Goal: Task Accomplishment & Management: Use online tool/utility

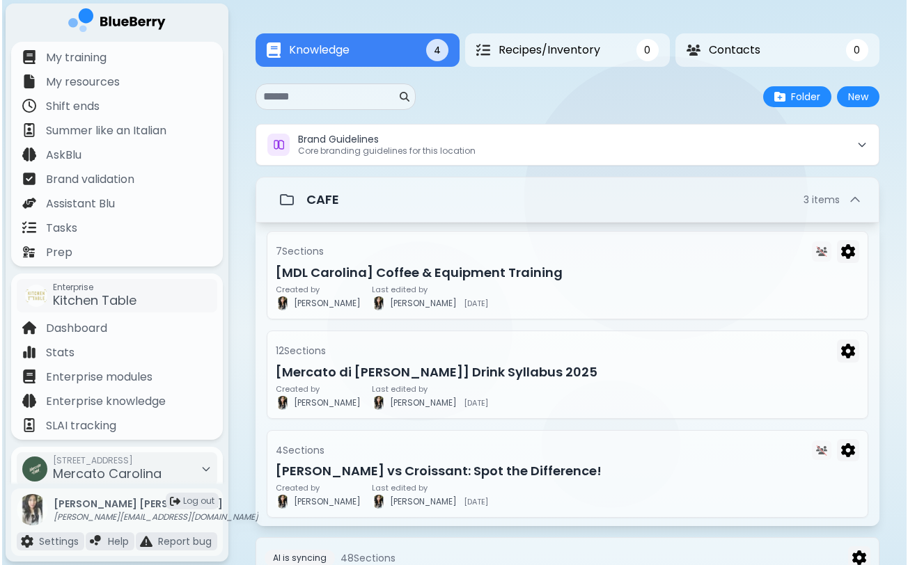
scroll to position [108, 0]
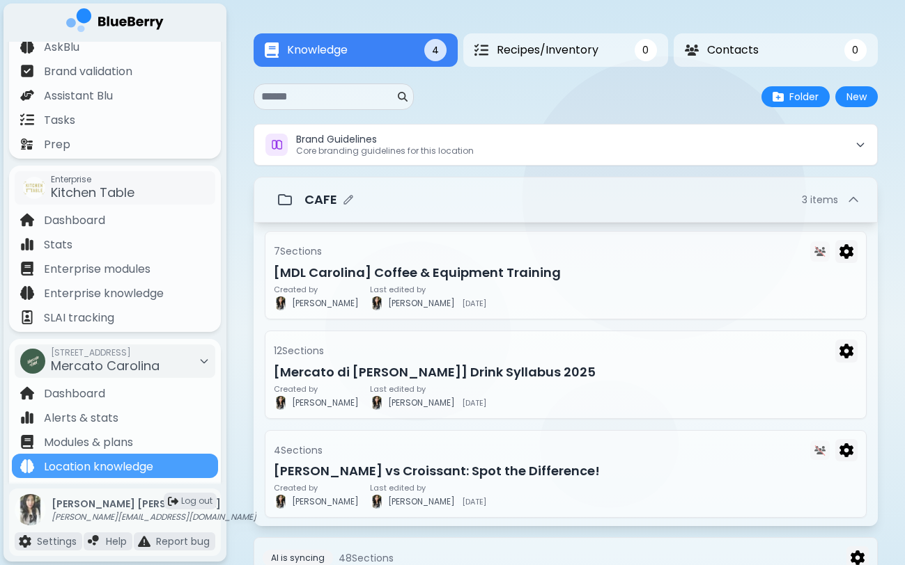
click at [469, 210] on div "CAFE 3 item s" at bounding box center [582, 199] width 556 height 19
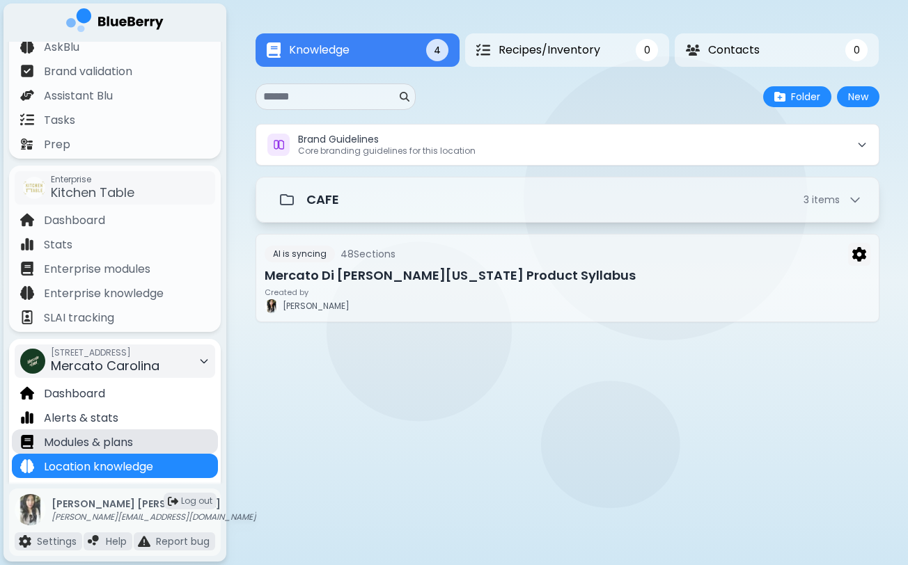
click at [137, 448] on div "Modules & plans" at bounding box center [115, 442] width 206 height 24
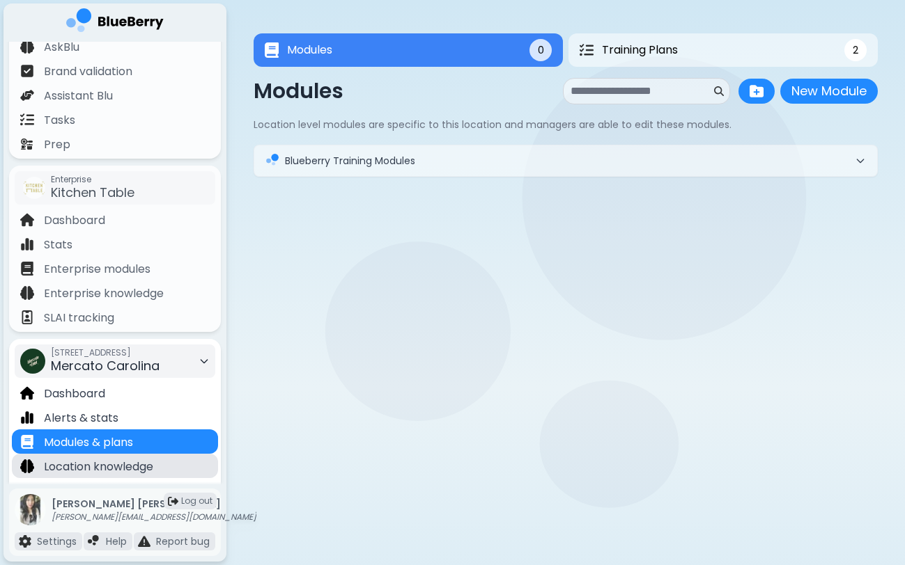
click at [139, 468] on p "Location knowledge" at bounding box center [98, 467] width 109 height 17
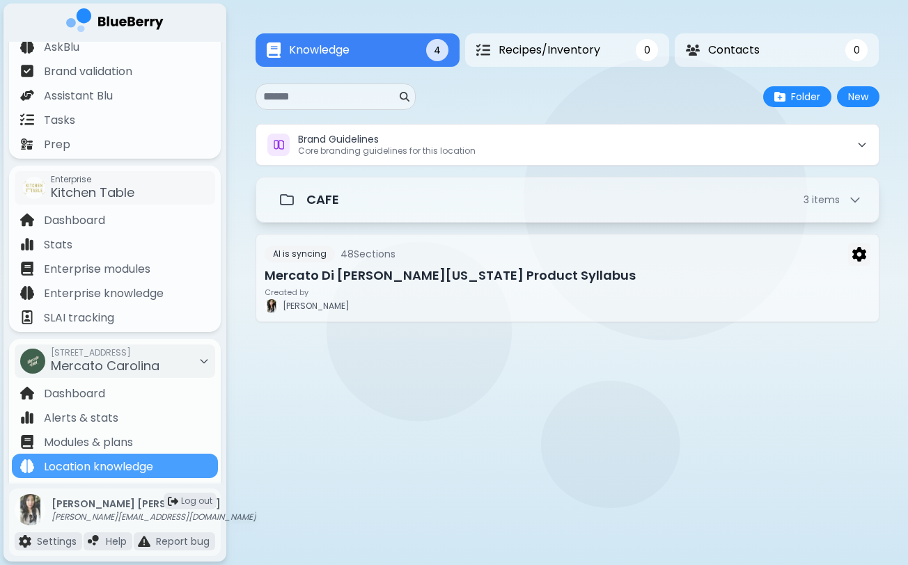
click at [302, 382] on div at bounding box center [568, 397] width 624 height 100
click at [334, 395] on div at bounding box center [492, 397] width 455 height 19
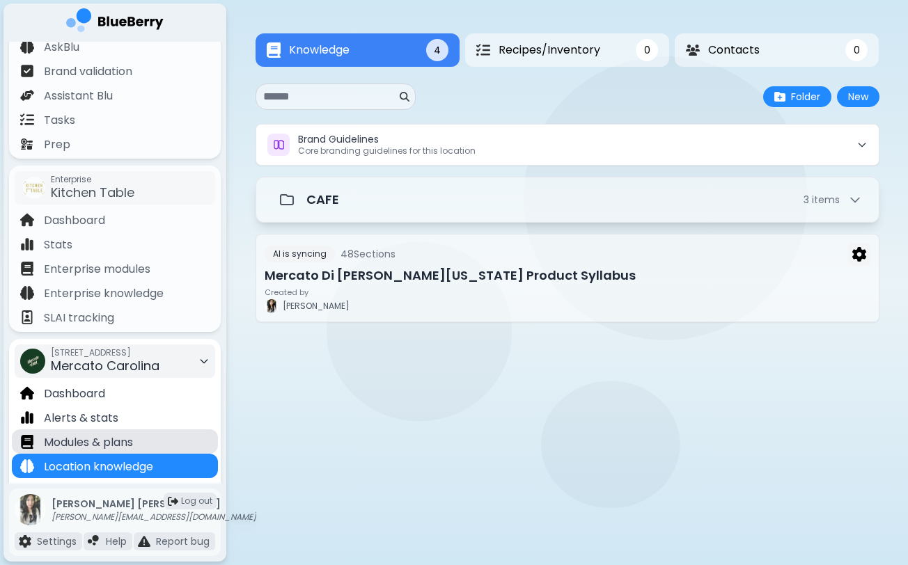
click at [110, 441] on p "Modules & plans" at bounding box center [88, 443] width 89 height 17
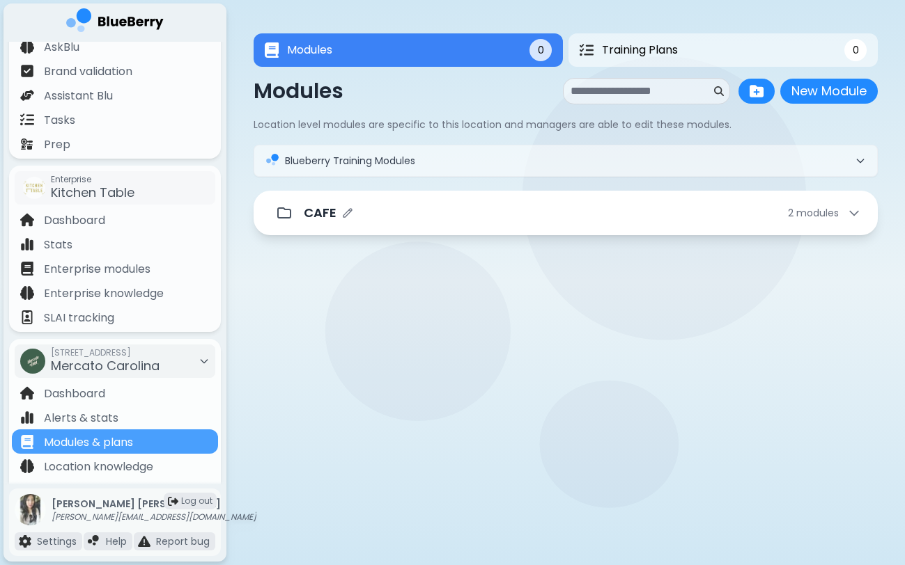
click at [445, 219] on div "CAFE 2 module s" at bounding box center [582, 212] width 557 height 19
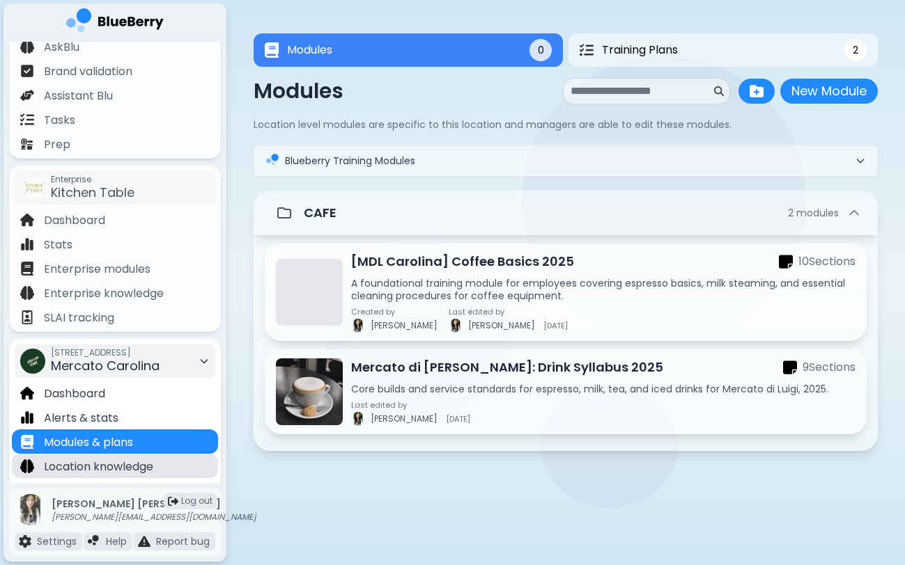
click at [143, 466] on p "Location knowledge" at bounding box center [98, 467] width 109 height 17
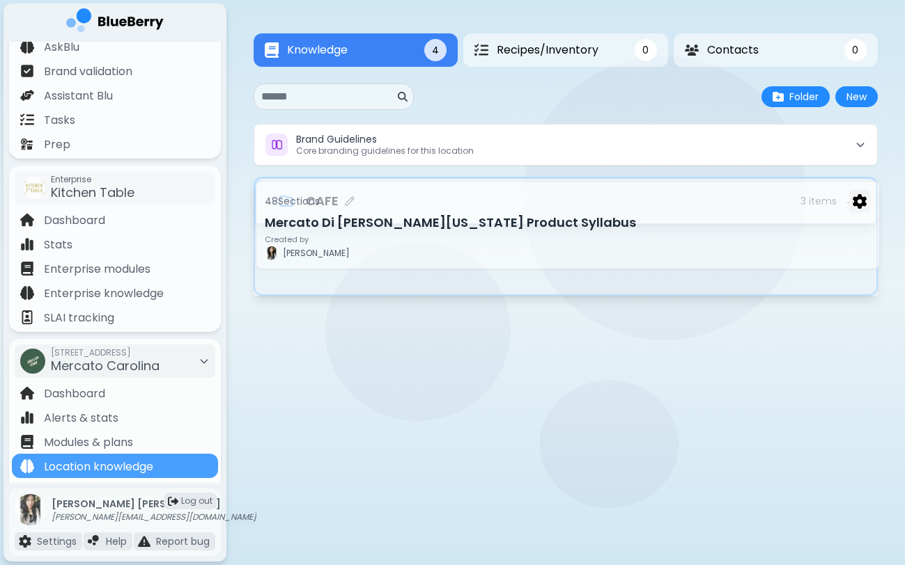
drag, startPoint x: 363, startPoint y: 300, endPoint x: 363, endPoint y: 210, distance: 89.8
click at [363, 210] on div "Brand Guidelines Core branding guidelines for this location CAFE 3 item s 7 Sec…" at bounding box center [565, 260] width 624 height 272
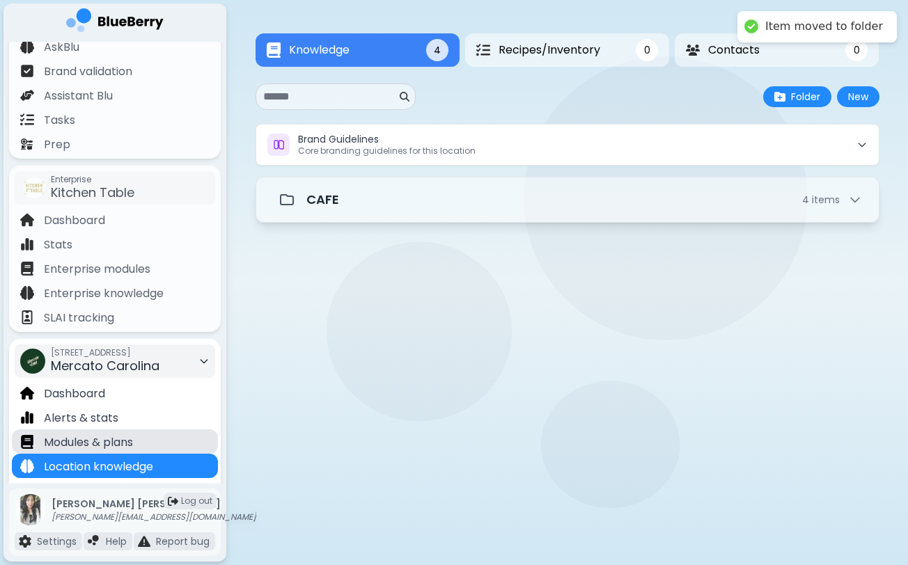
click at [127, 437] on p "Modules & plans" at bounding box center [88, 443] width 89 height 17
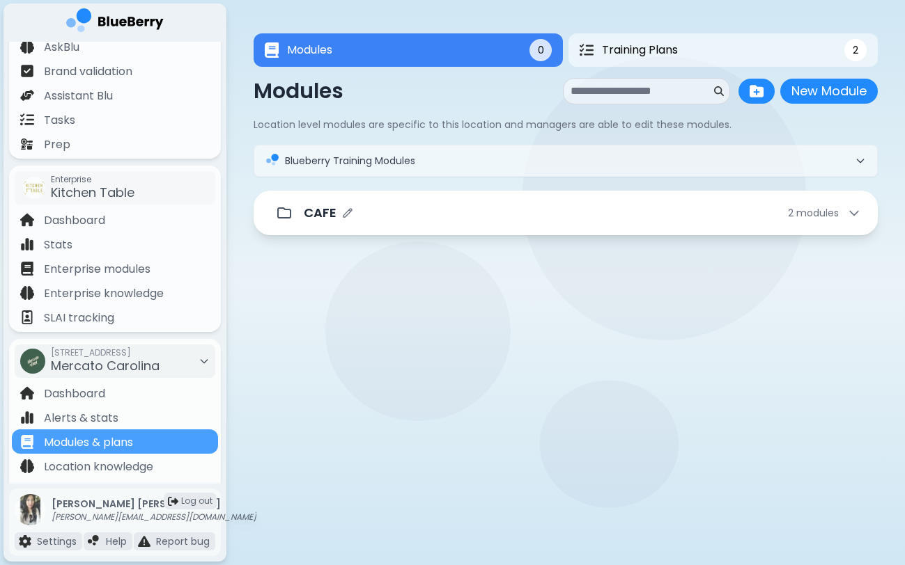
click at [576, 207] on div "CAFE 2 module s" at bounding box center [582, 212] width 557 height 19
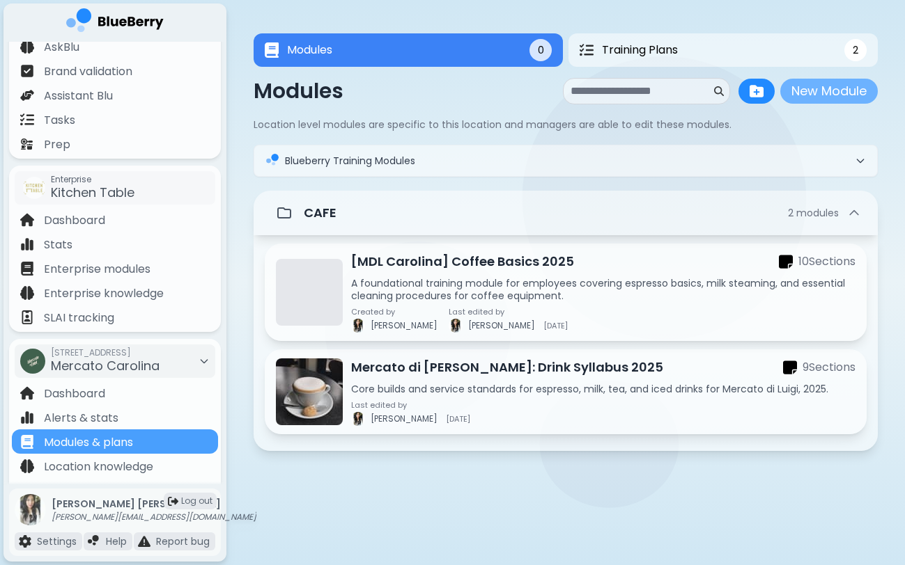
click at [824, 87] on button "New Module" at bounding box center [828, 91] width 97 height 25
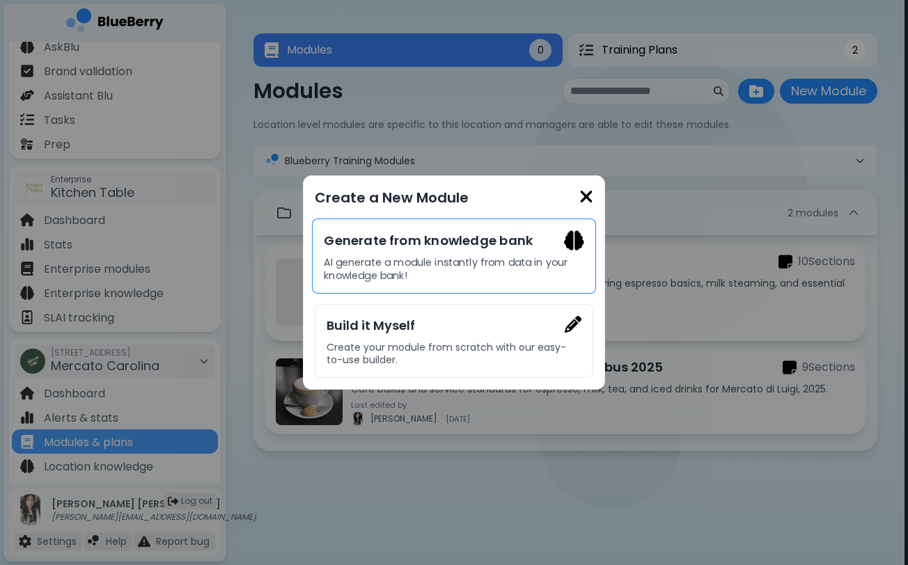
click at [428, 254] on div "Generate from knowledge bank AI generate a module instantly from data in your k…" at bounding box center [454, 256] width 284 height 75
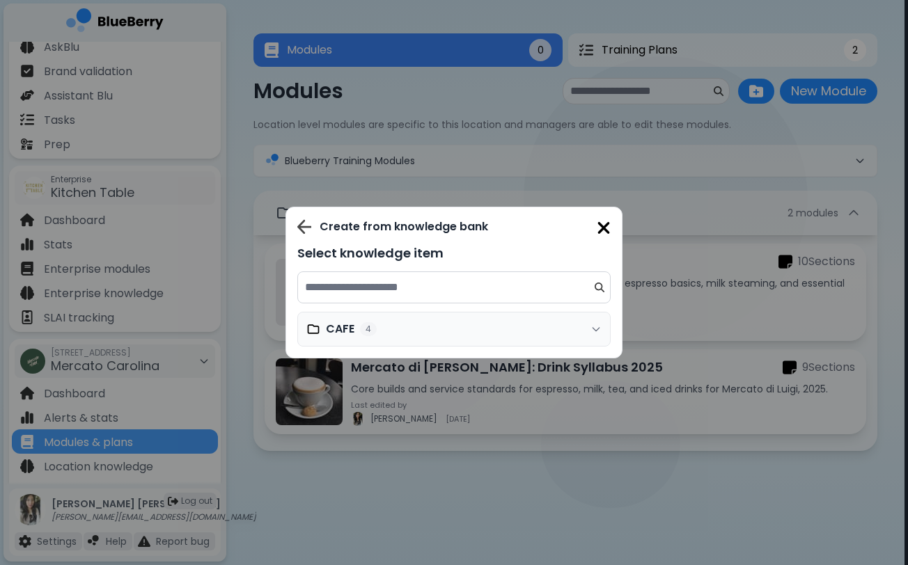
click at [416, 329] on div "CAFE 4" at bounding box center [453, 329] width 313 height 35
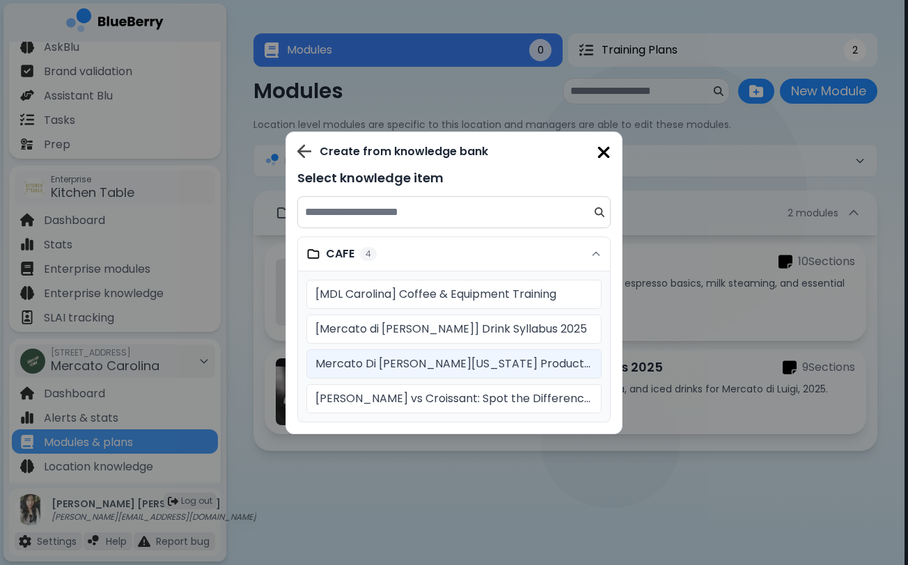
click at [458, 365] on p "Mercato Di [PERSON_NAME][US_STATE] Product Syllabus" at bounding box center [453, 364] width 277 height 17
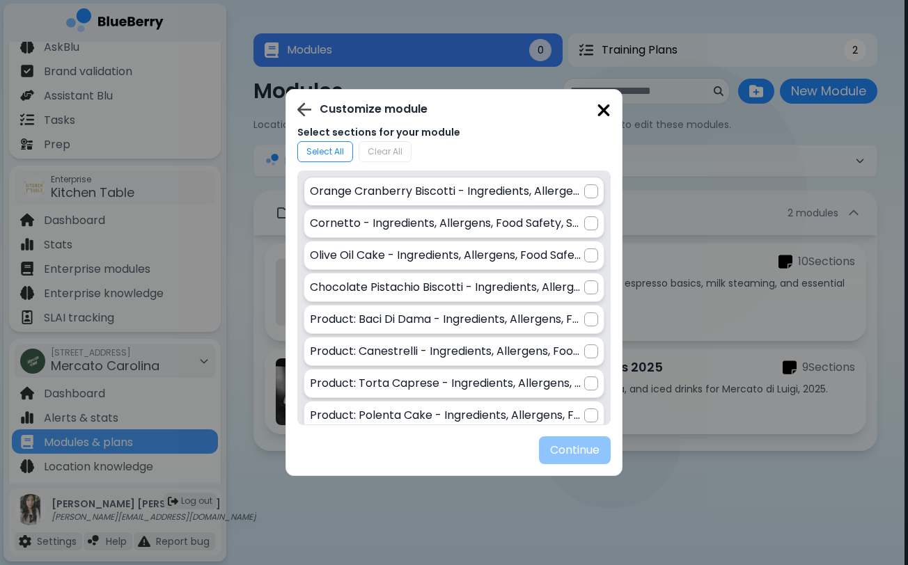
click at [588, 196] on div at bounding box center [591, 192] width 14 height 14
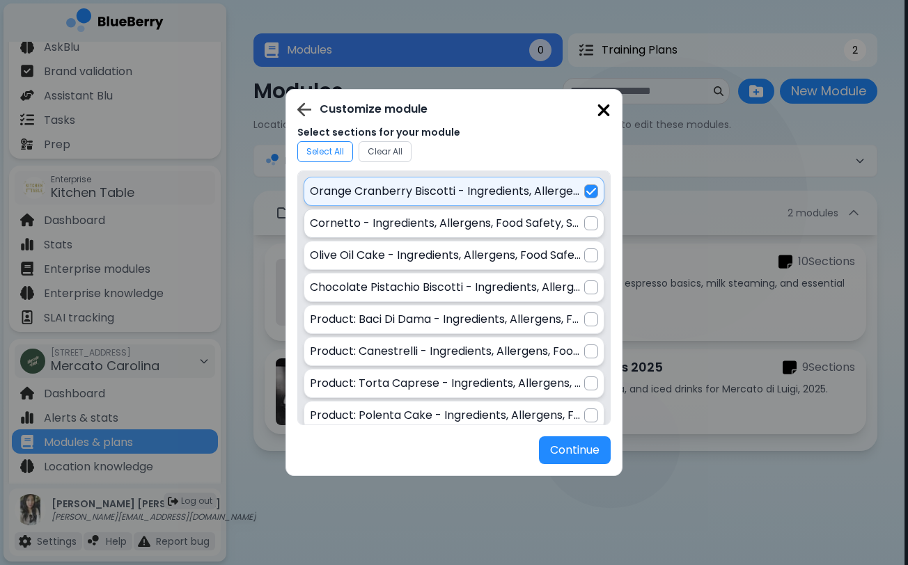
click at [588, 224] on div at bounding box center [591, 224] width 14 height 14
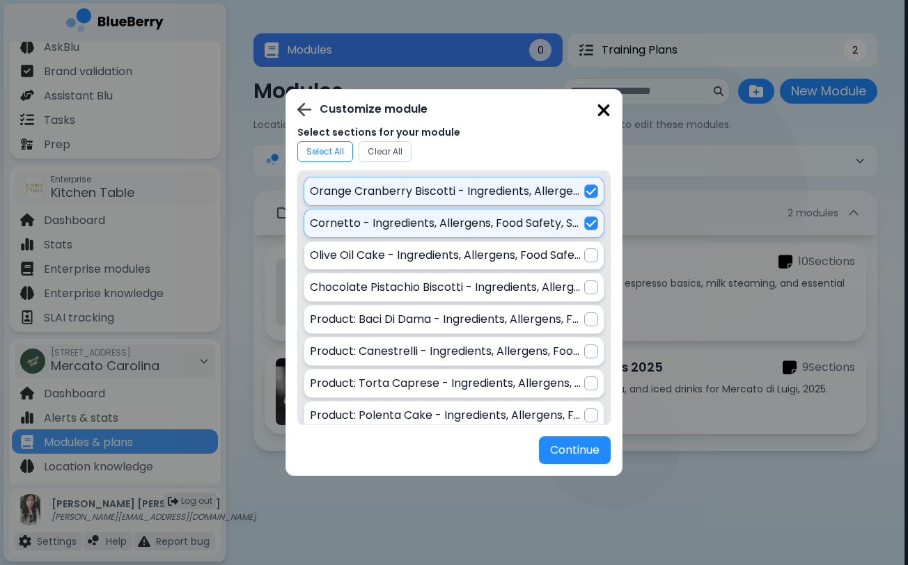
click at [587, 249] on div at bounding box center [591, 256] width 14 height 14
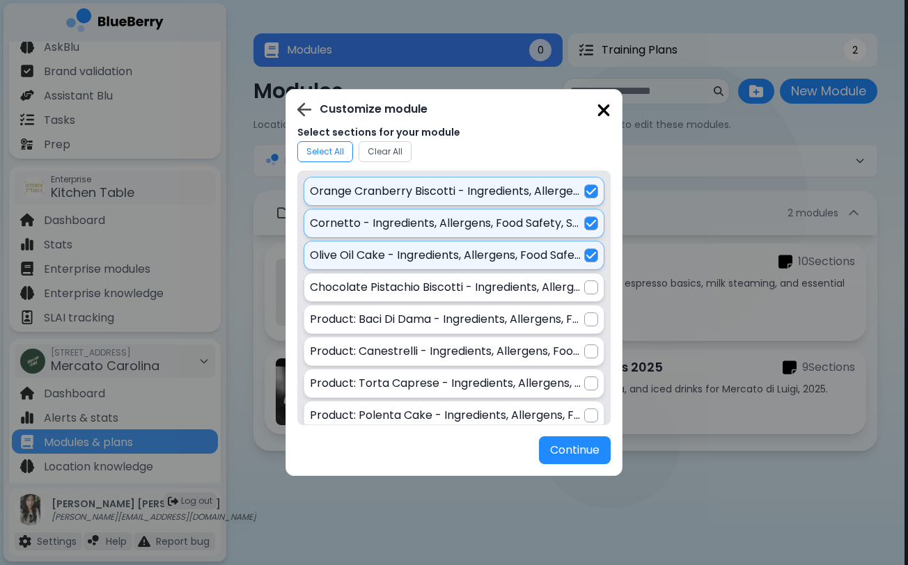
click at [588, 292] on div at bounding box center [591, 288] width 14 height 14
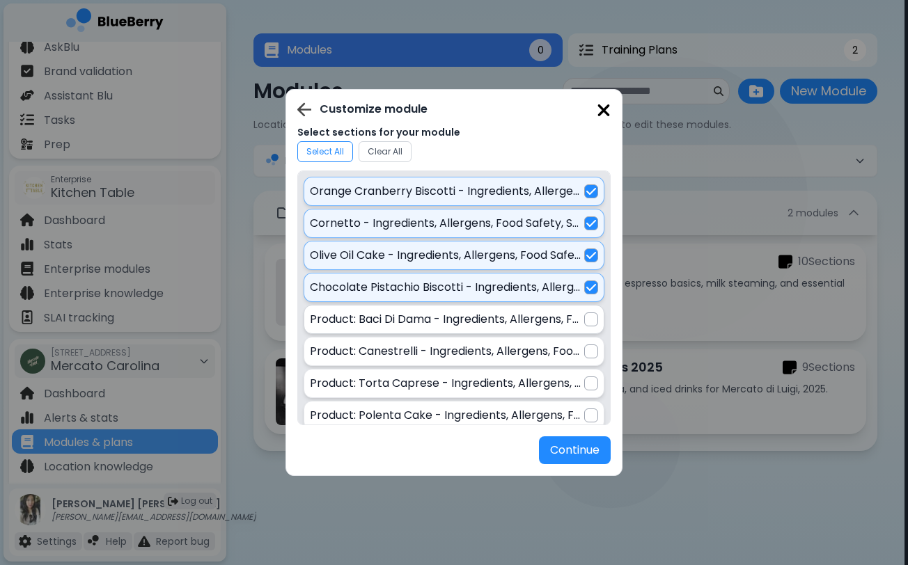
click at [591, 317] on div at bounding box center [591, 320] width 14 height 14
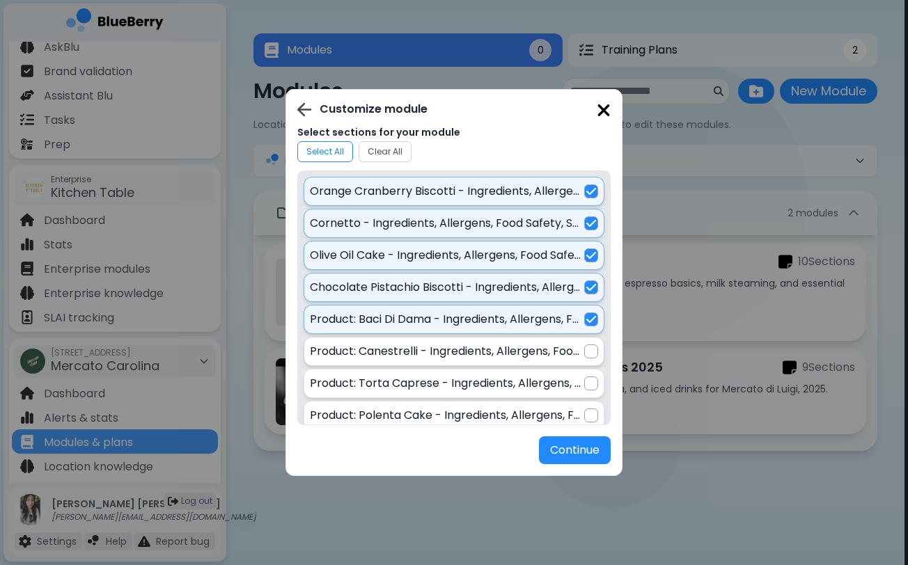
click at [591, 351] on div at bounding box center [591, 352] width 14 height 14
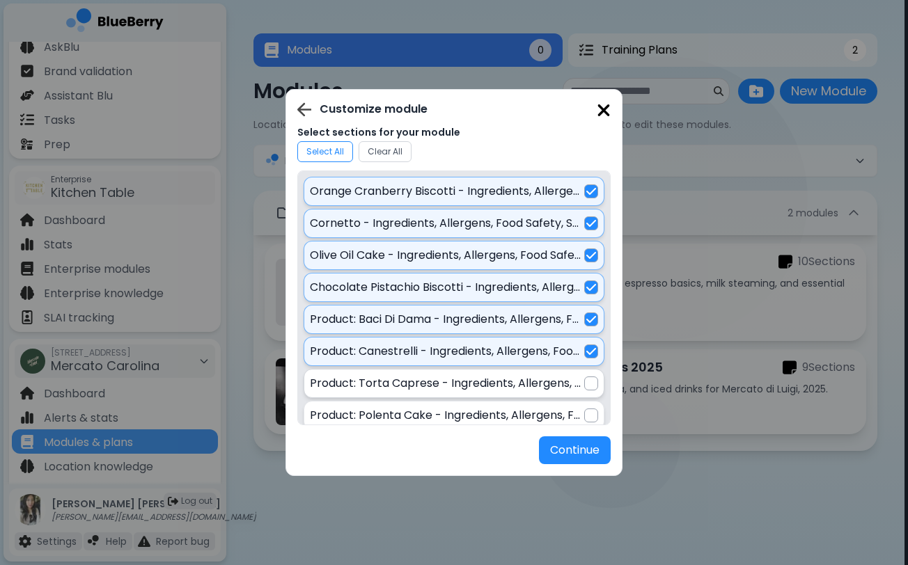
click at [585, 378] on div at bounding box center [591, 384] width 14 height 14
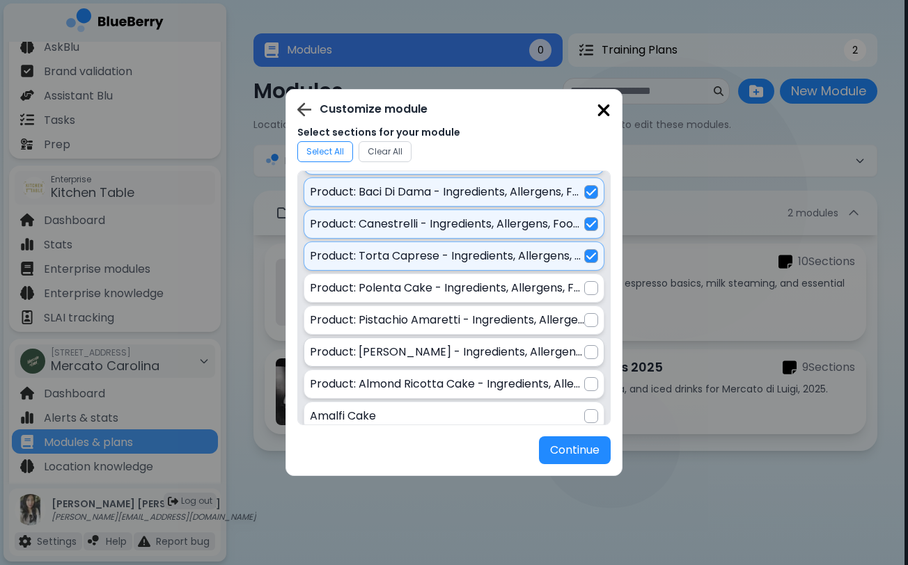
scroll to position [129, 0]
click at [588, 288] on div at bounding box center [591, 287] width 14 height 14
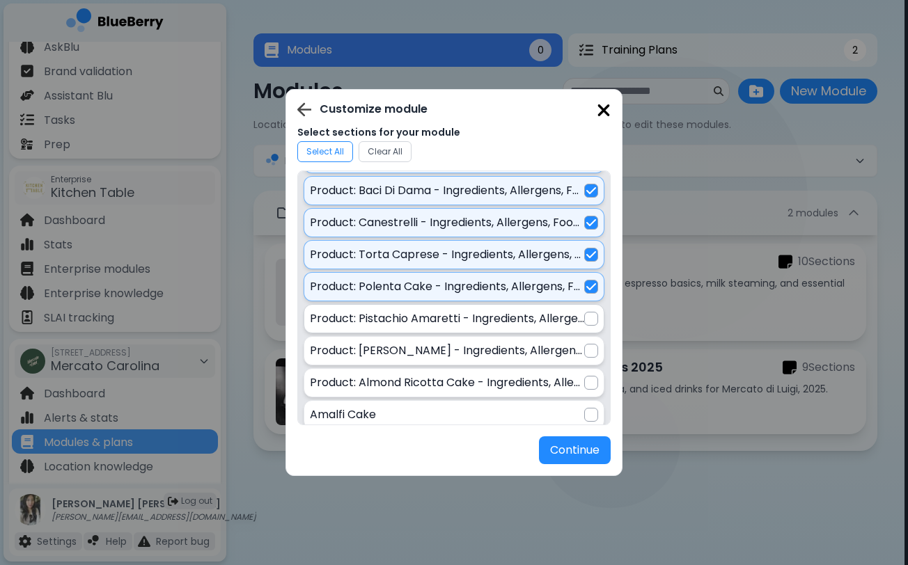
click at [589, 314] on div at bounding box center [591, 319] width 14 height 14
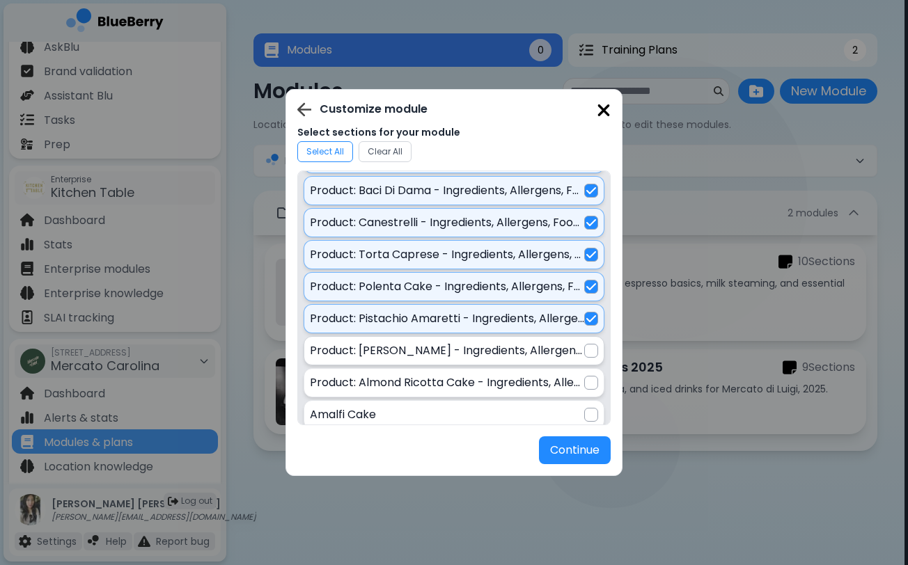
click at [589, 343] on div "Product: [PERSON_NAME] - Ingredients, Allergens, Food Safety, Shelf Life" at bounding box center [454, 351] width 288 height 17
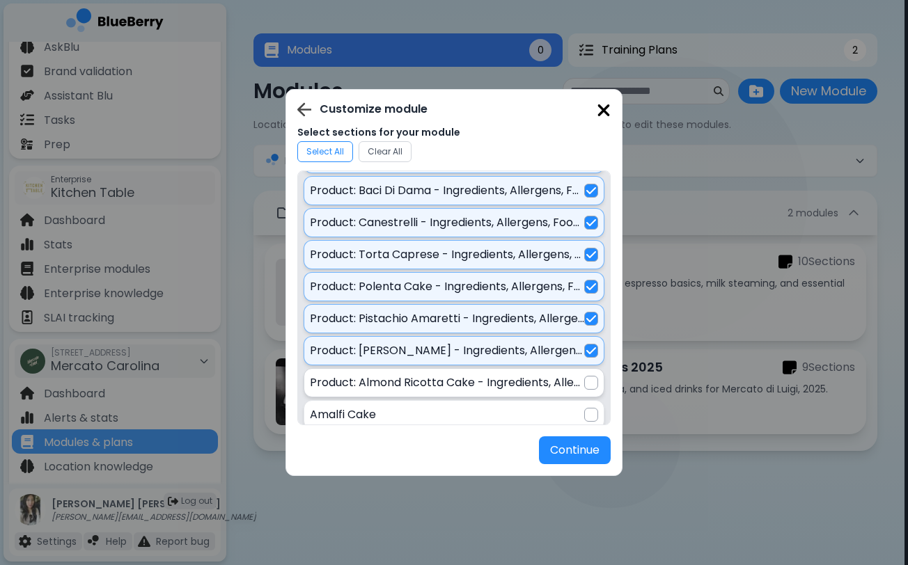
click at [588, 376] on div at bounding box center [591, 383] width 14 height 14
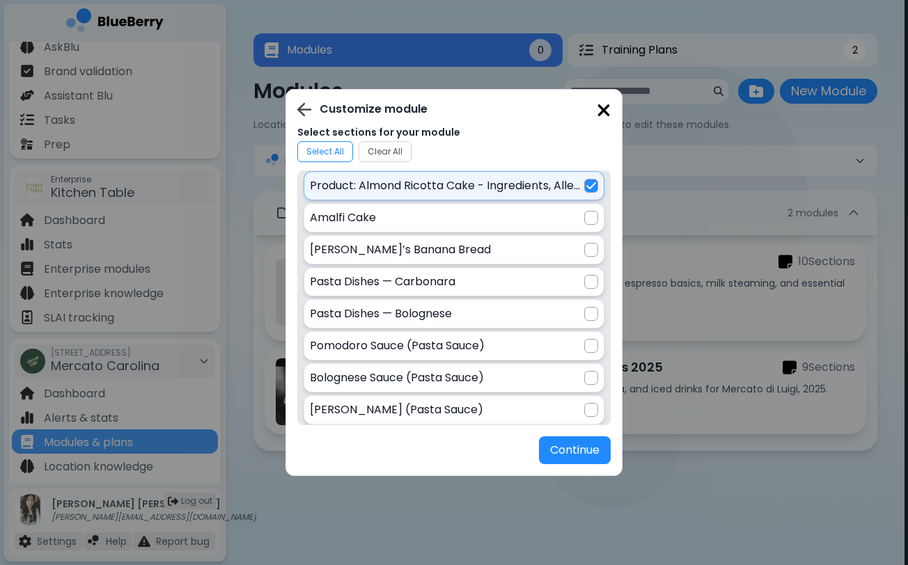
scroll to position [324, 0]
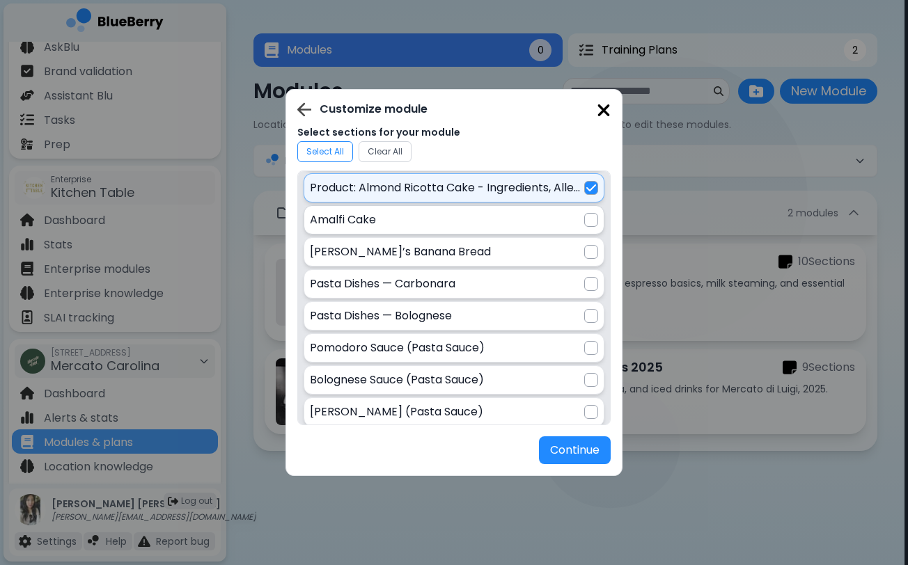
click at [591, 220] on div at bounding box center [591, 220] width 14 height 14
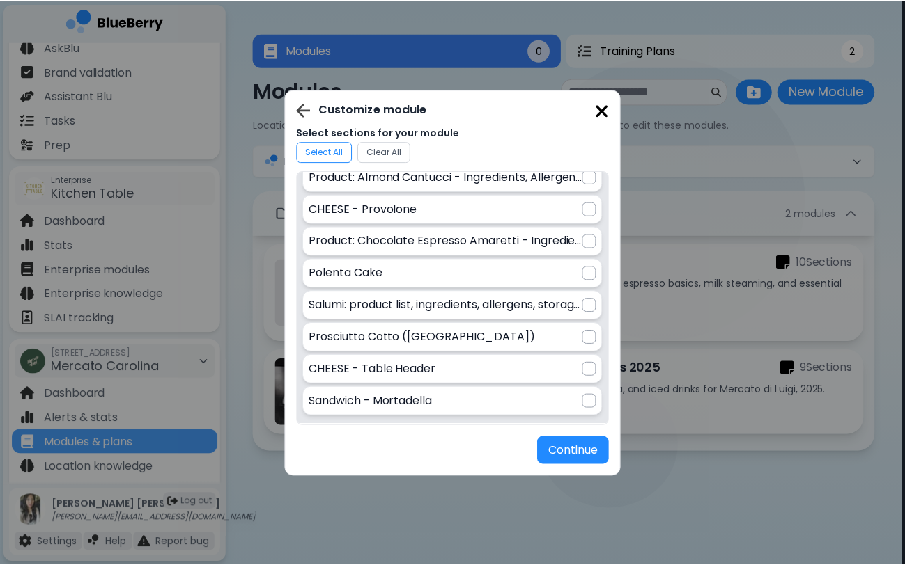
scroll to position [1296, 0]
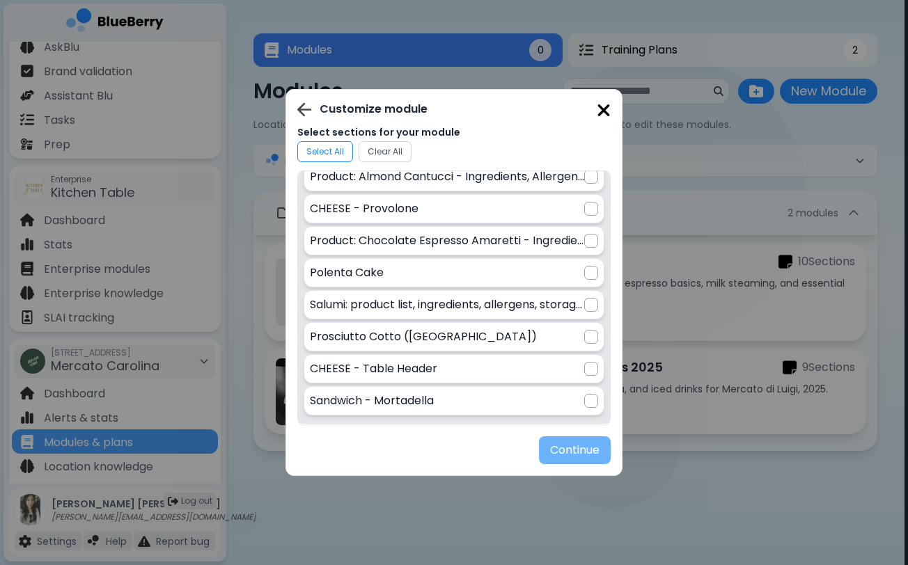
click at [584, 447] on button "Continue" at bounding box center [575, 451] width 72 height 28
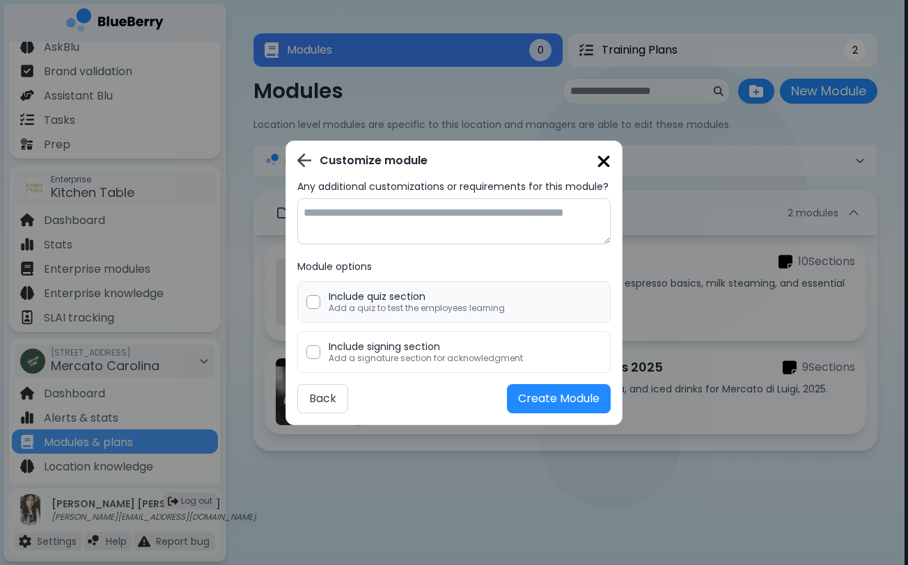
click at [432, 308] on p "Add a quiz to test the employees learning" at bounding box center [417, 308] width 176 height 11
click at [524, 397] on button "Create Module" at bounding box center [559, 398] width 104 height 29
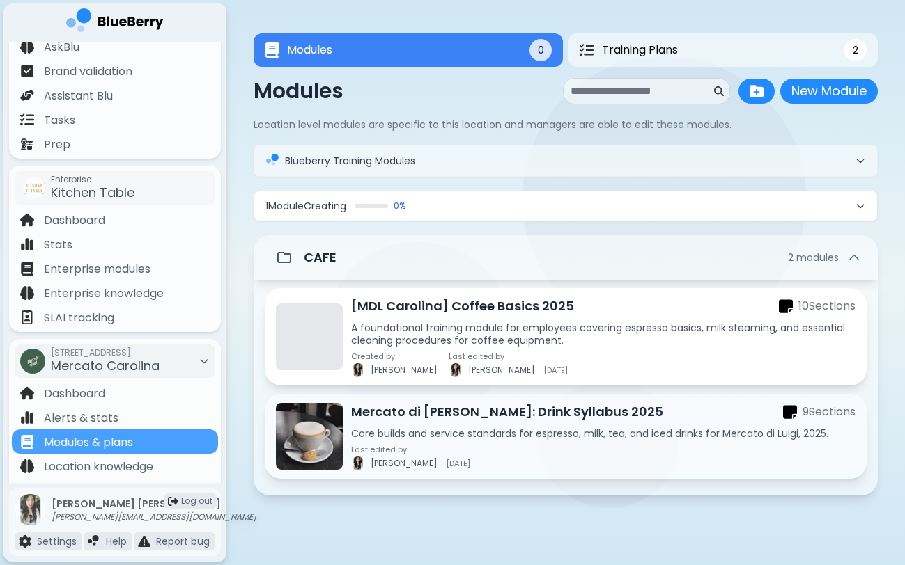
click at [440, 322] on p "A foundational training module for employees covering espresso basics, milk ste…" at bounding box center [603, 334] width 504 height 25
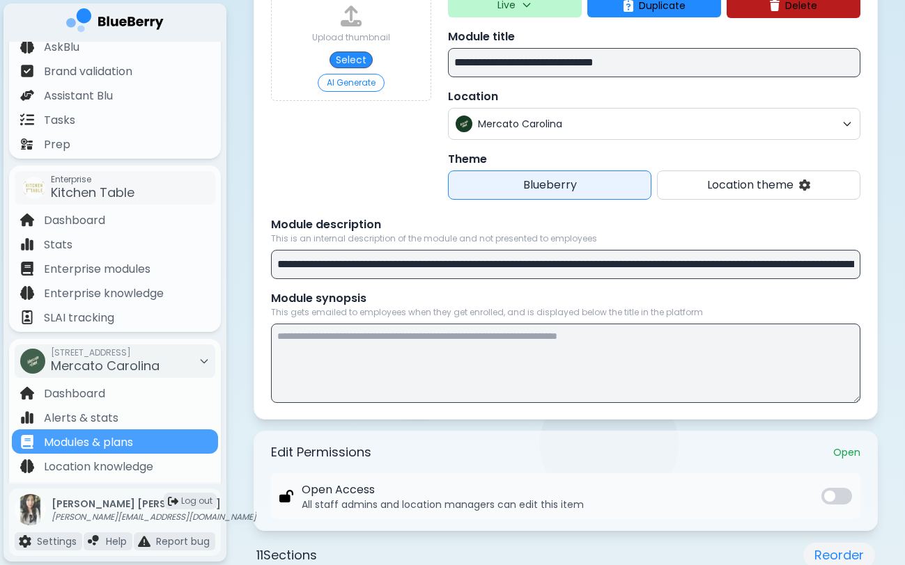
scroll to position [162, 0]
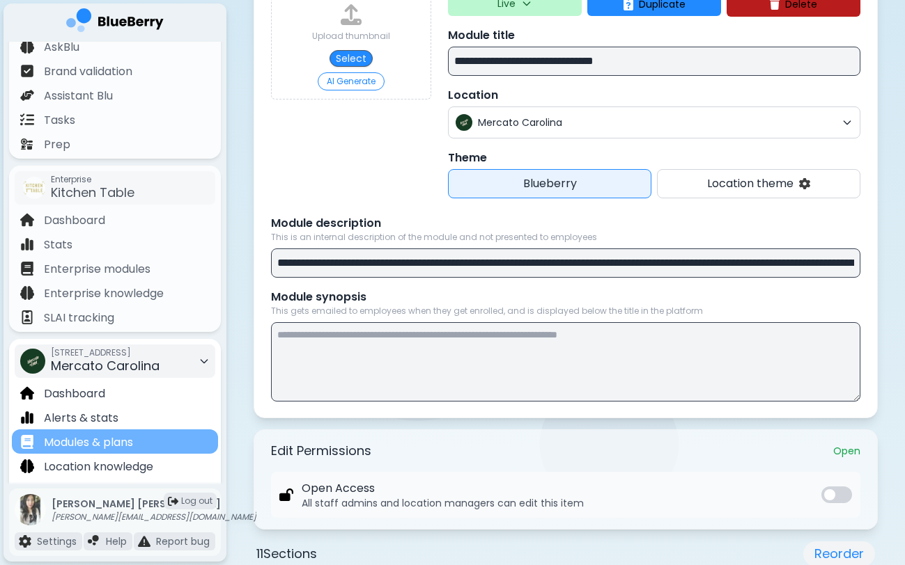
click at [178, 438] on div "Modules & plans" at bounding box center [115, 442] width 206 height 24
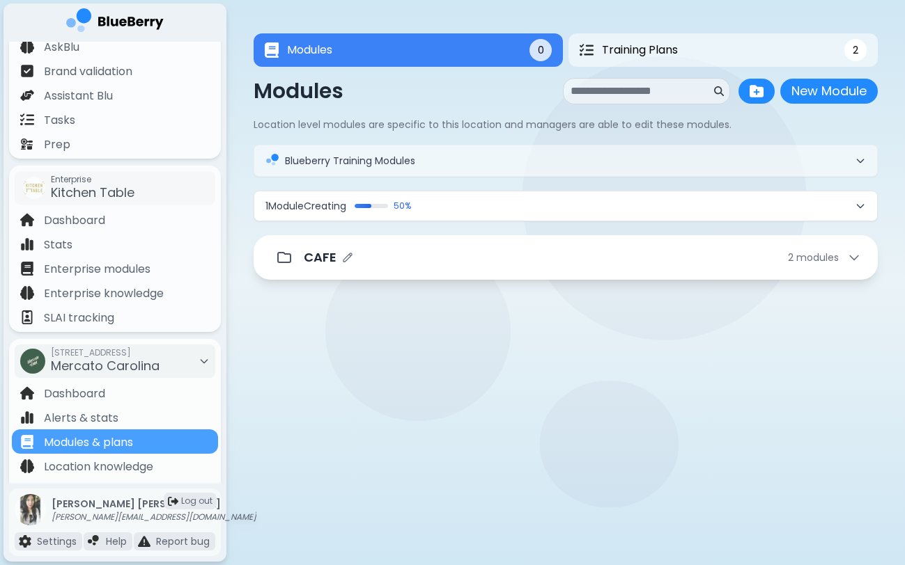
click at [505, 276] on div "CAFE 2 module s" at bounding box center [565, 257] width 624 height 45
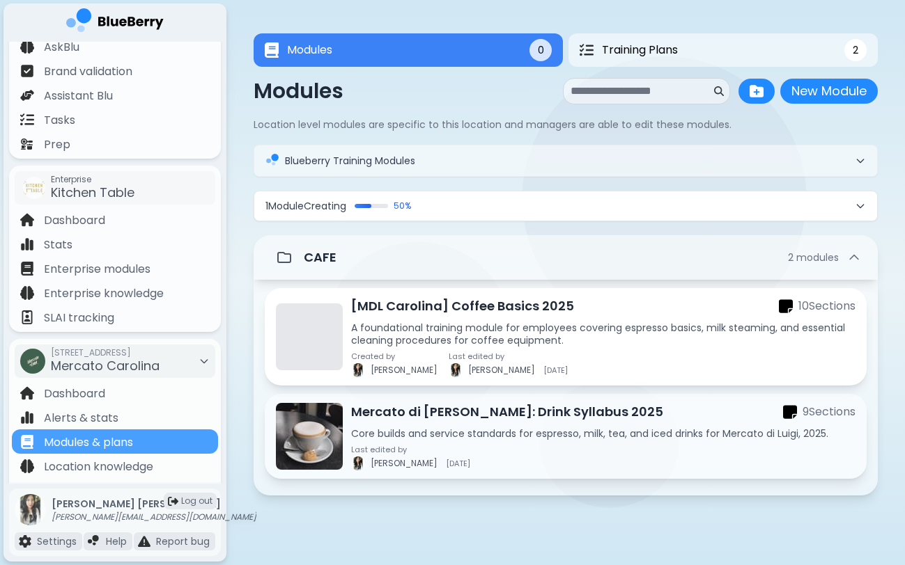
click at [493, 331] on p "A foundational training module for employees covering espresso basics, milk ste…" at bounding box center [603, 334] width 504 height 25
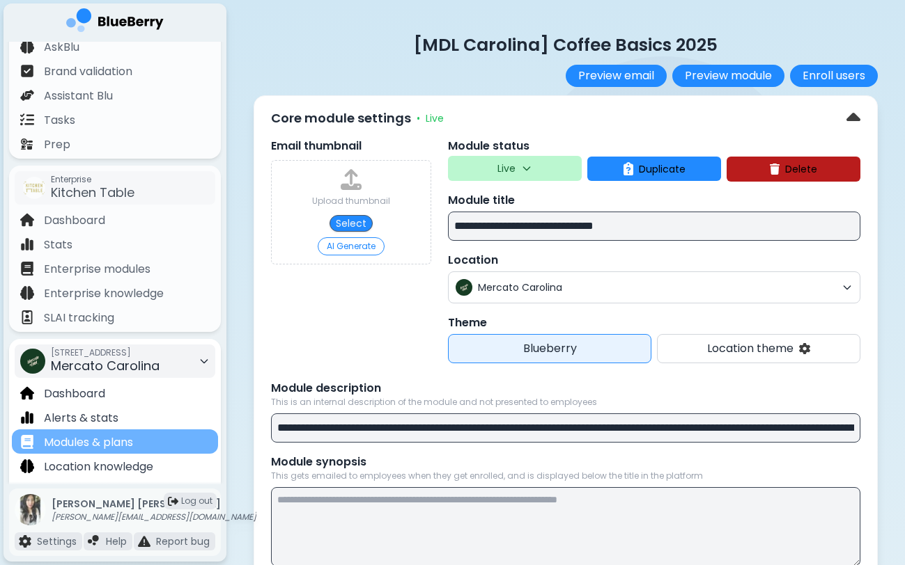
click at [177, 439] on div "Modules & plans" at bounding box center [115, 442] width 206 height 24
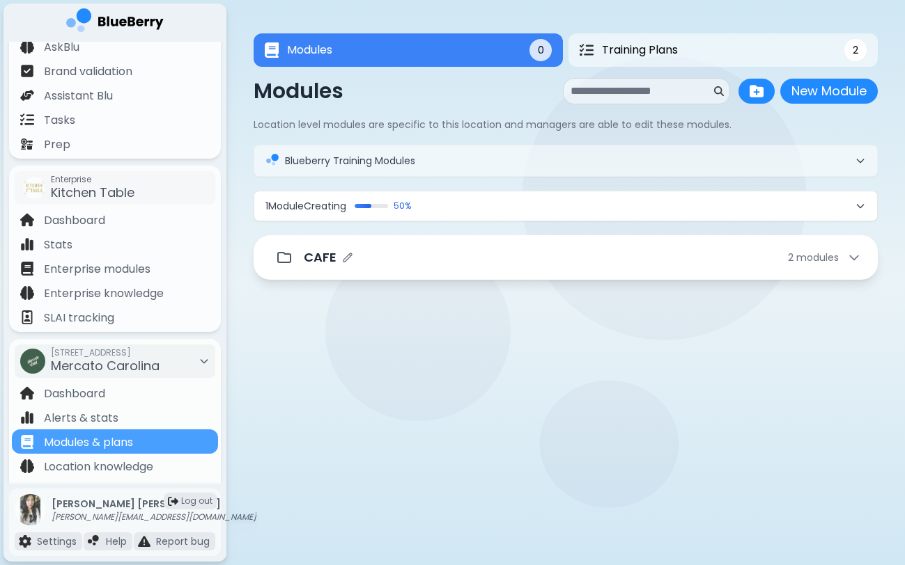
click at [492, 273] on div "CAFE 2 module s" at bounding box center [565, 257] width 624 height 45
